Goal: Task Accomplishment & Management: Complete application form

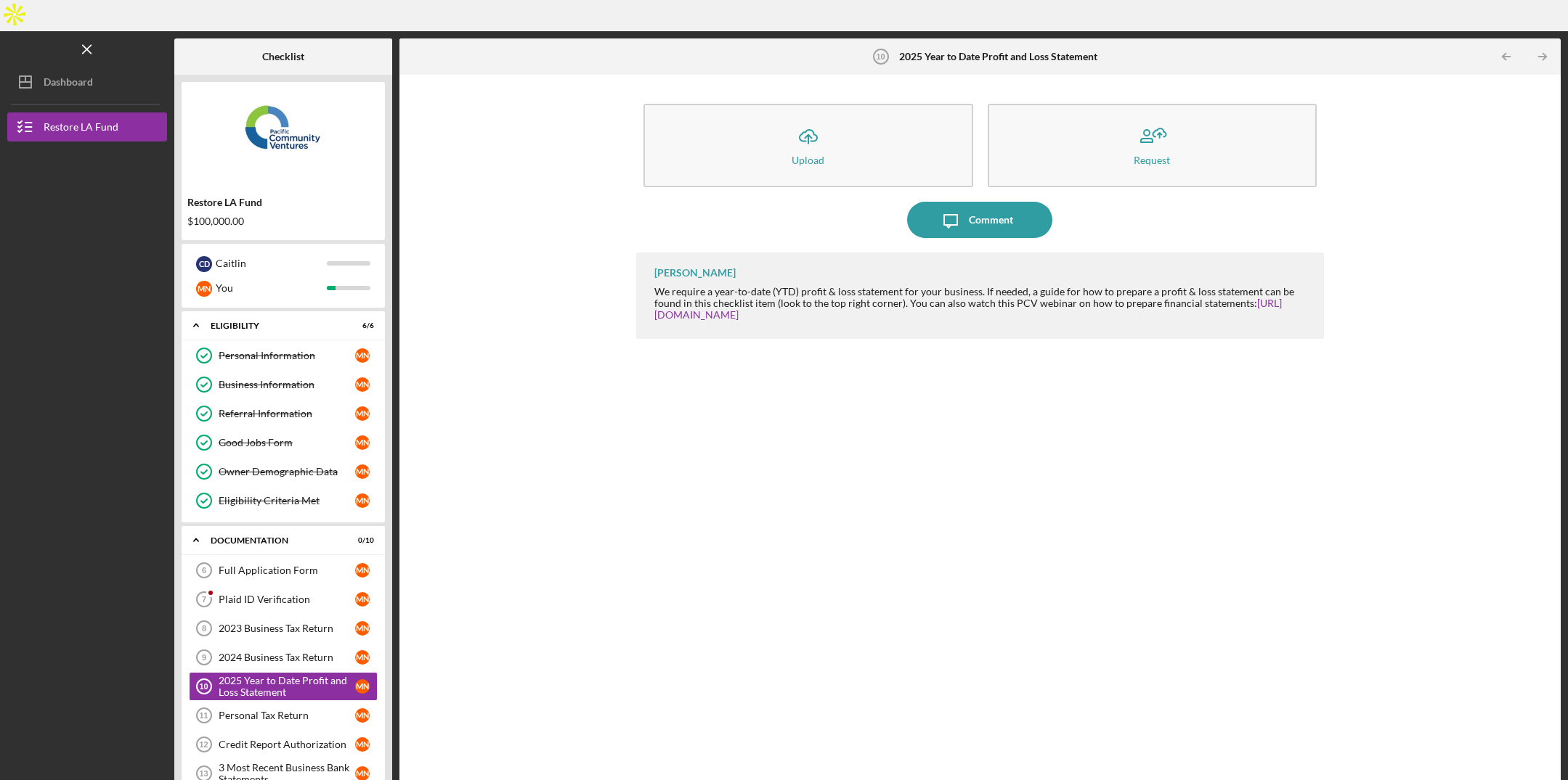
scroll to position [23, 0]
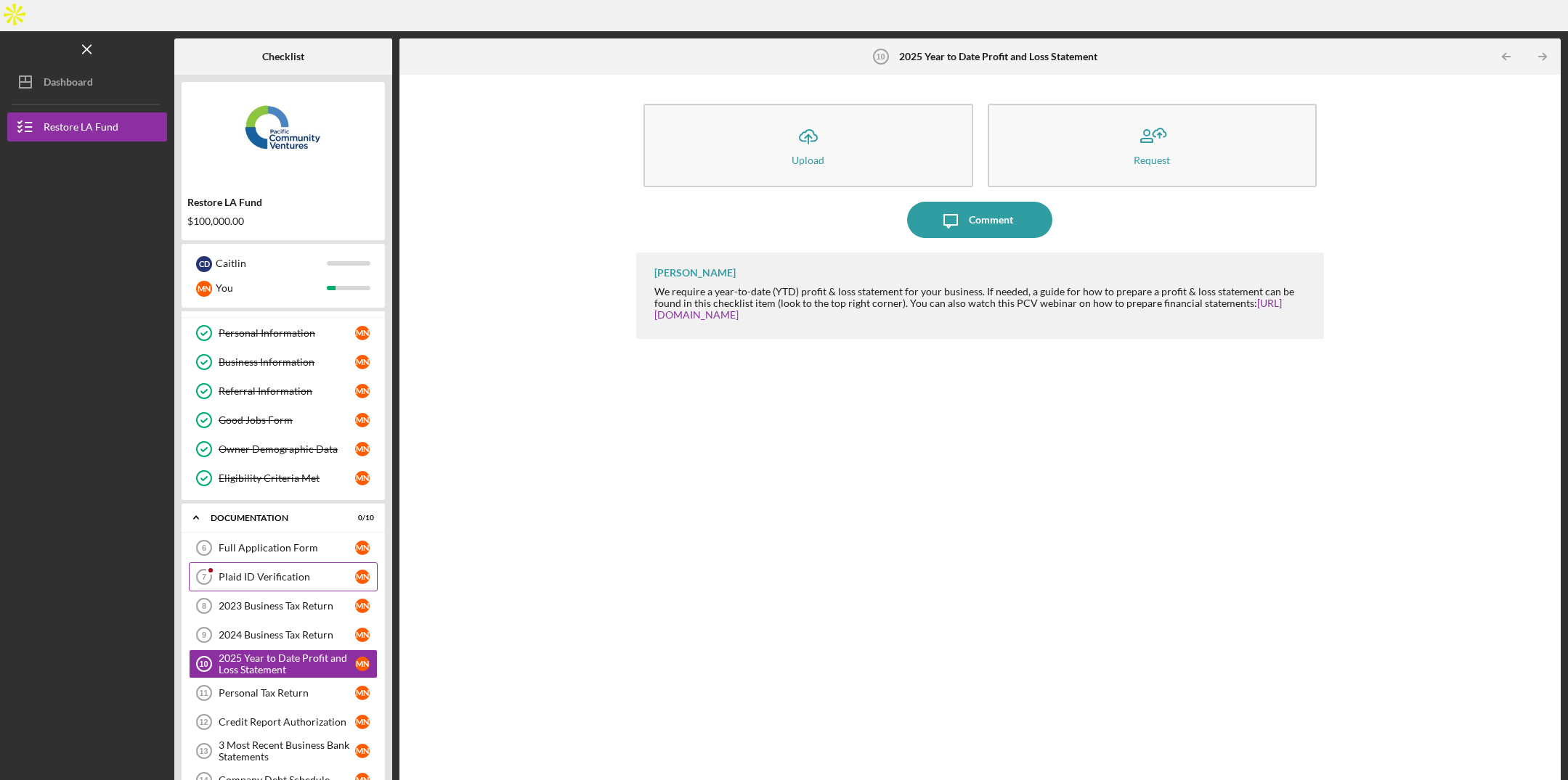
click at [293, 563] on link "Plaid ID Verification 7 Plaid ID Verification M N" at bounding box center [282, 577] width 188 height 29
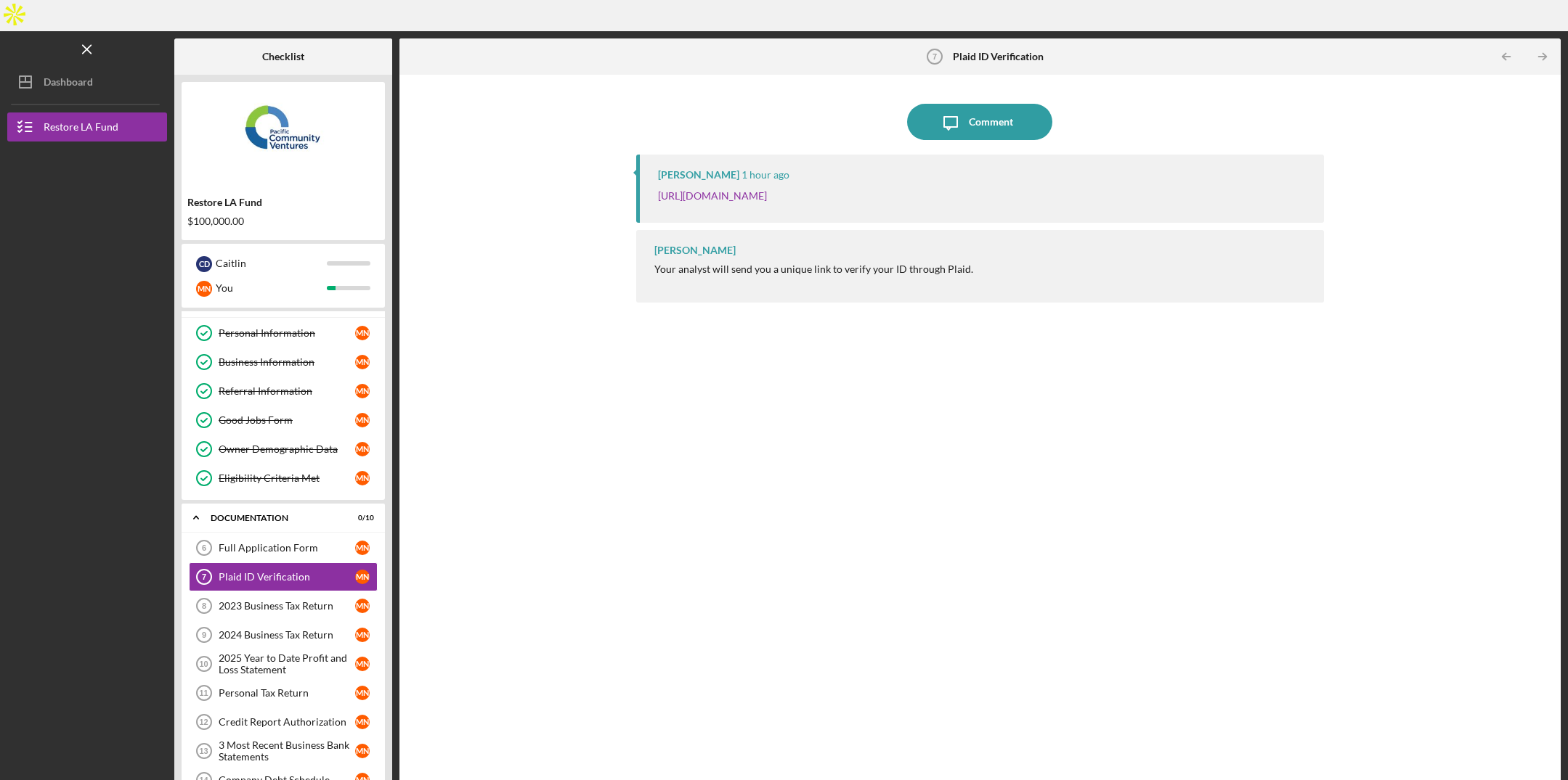
click at [587, 525] on div "Icon/Message Comment [PERSON_NAME] 1 hour ago [URL][DOMAIN_NAME] [PERSON_NAME] …" at bounding box center [980, 439] width 1147 height 715
click at [314, 534] on link "Full Application Form 6 Full Application Form M N" at bounding box center [282, 548] width 188 height 29
